Goal: Find specific page/section: Find specific page/section

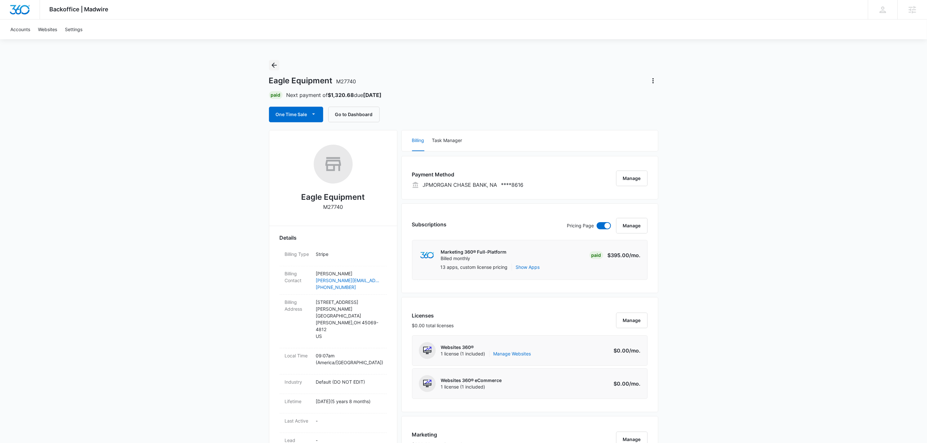
click at [274, 67] on icon "Back" at bounding box center [274, 65] width 8 height 8
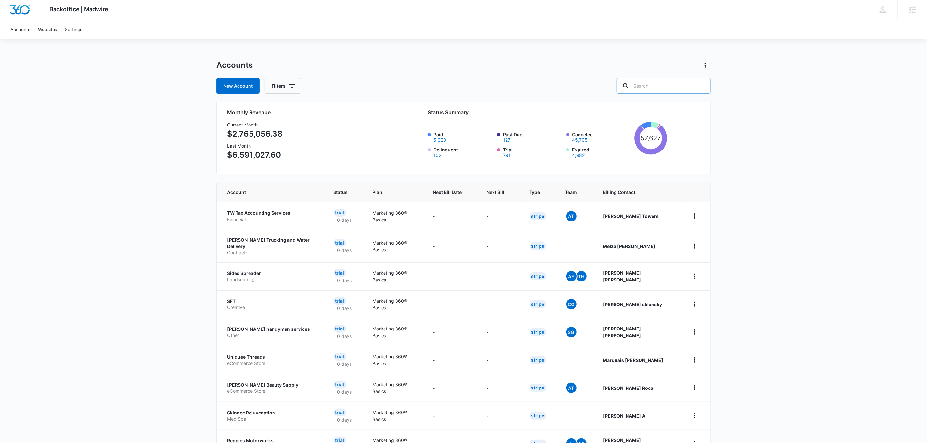
click at [658, 85] on input "text" at bounding box center [664, 86] width 94 height 16
click at [631, 84] on div at bounding box center [626, 86] width 10 height 16
click at [658, 88] on input "text" at bounding box center [664, 86] width 94 height 16
type input "chadler"
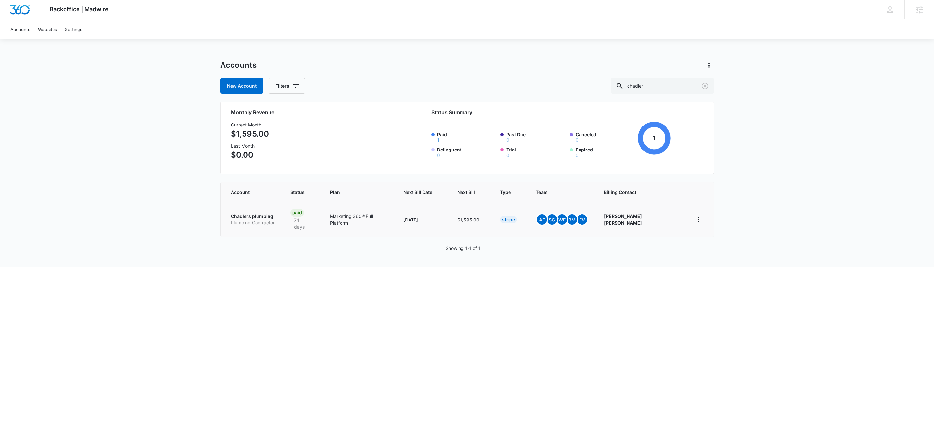
click at [259, 220] on p "Plumbing Contractor" at bounding box center [253, 223] width 44 height 6
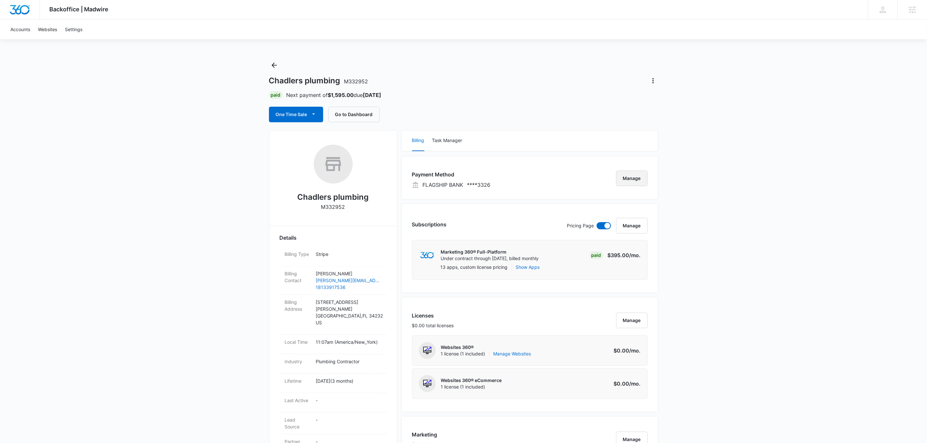
click at [642, 180] on button "Manage" at bounding box center [631, 179] width 31 height 16
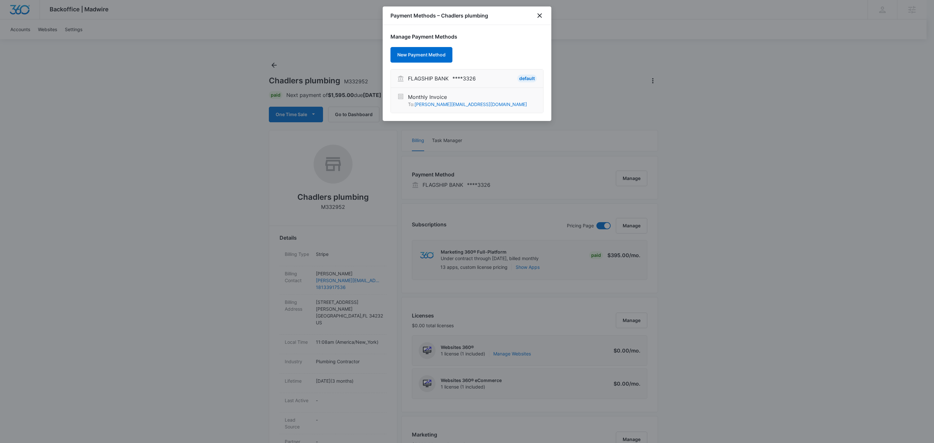
click at [392, 91] on li "Monthly Invoice To: [PERSON_NAME][EMAIL_ADDRESS][DOMAIN_NAME]" at bounding box center [467, 100] width 152 height 25
click at [409, 103] on p "To: [PERSON_NAME][EMAIL_ADDRESS][DOMAIN_NAME]" at bounding box center [467, 104] width 119 height 7
click at [500, 110] on li "Monthly Invoice To: [PERSON_NAME][EMAIL_ADDRESS][DOMAIN_NAME]" at bounding box center [467, 100] width 152 height 25
click at [536, 13] on icon "close" at bounding box center [540, 16] width 8 height 8
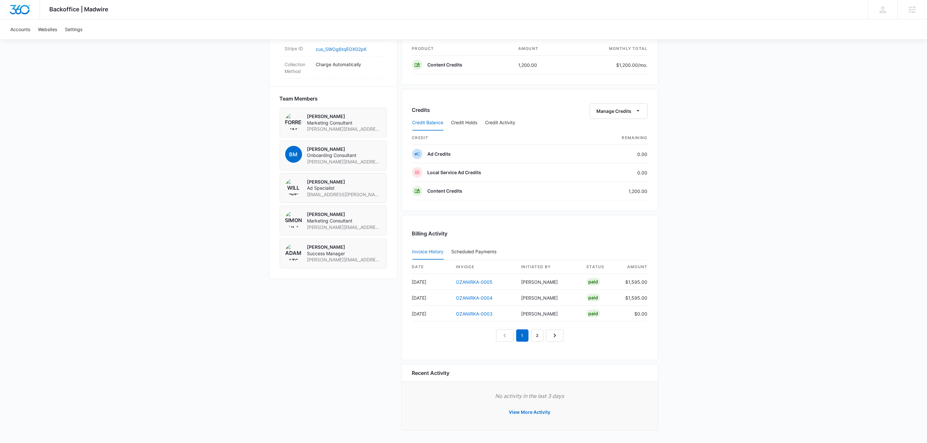
scroll to position [368, 0]
